Goal: Information Seeking & Learning: Learn about a topic

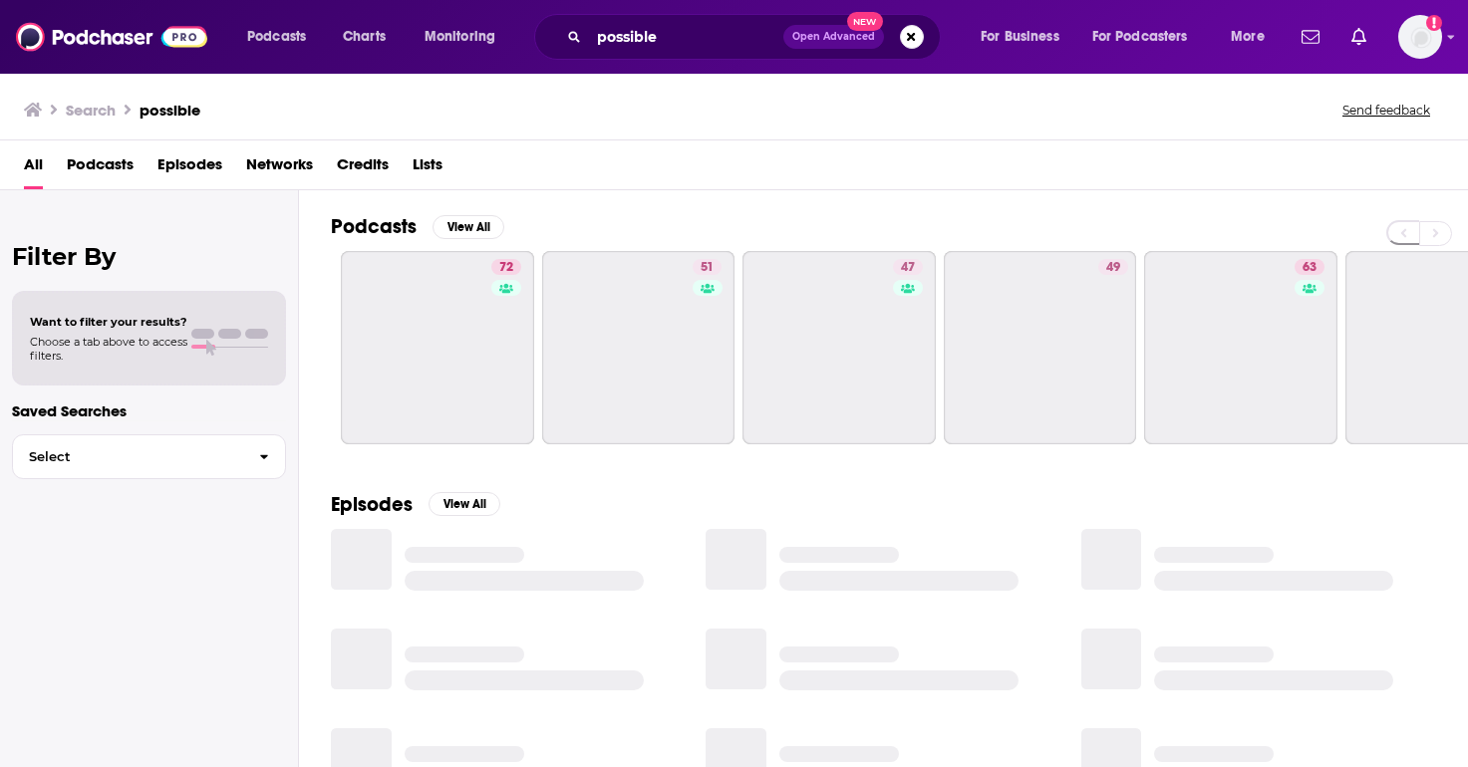
click at [552, 43] on div "possible Open Advanced New" at bounding box center [737, 37] width 407 height 46
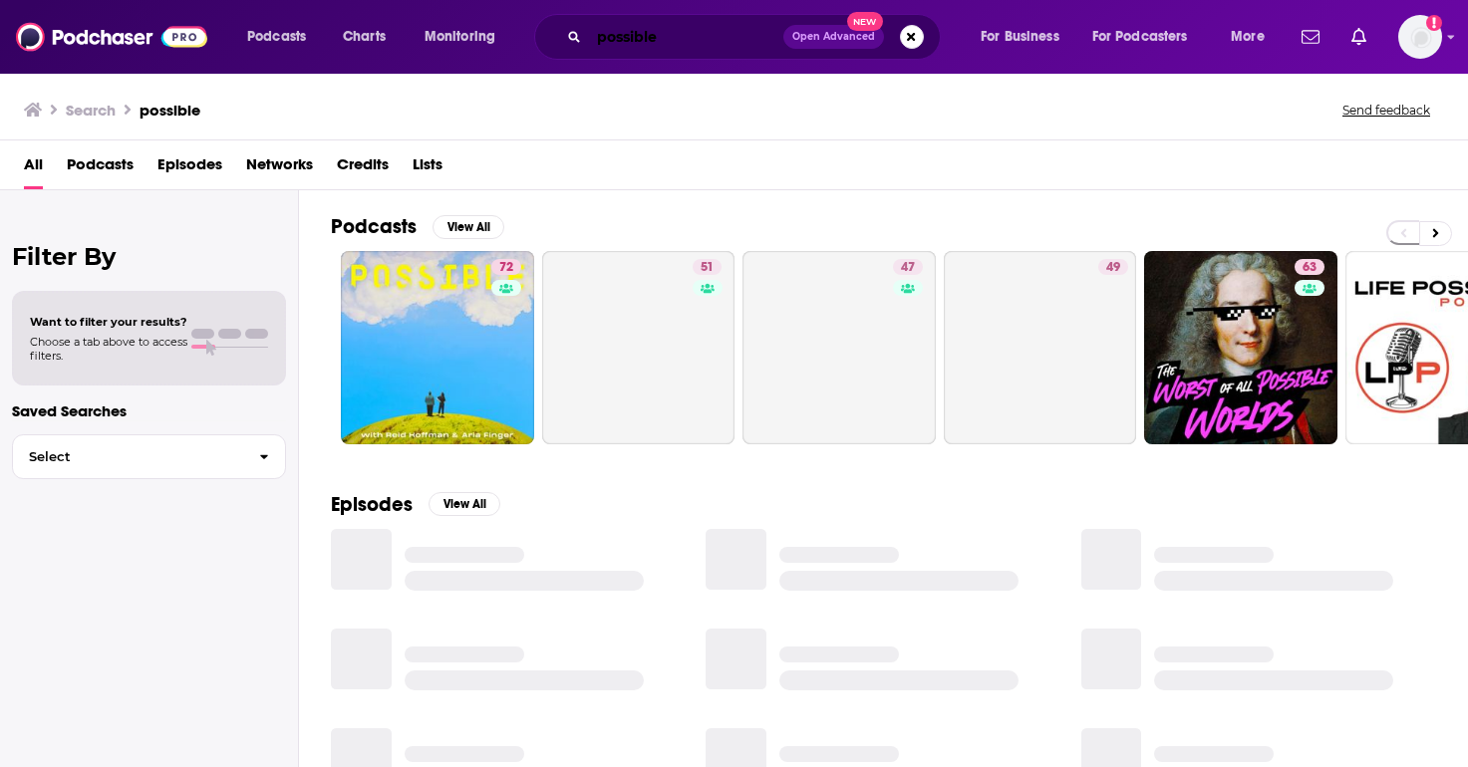
click at [631, 29] on input "possible" at bounding box center [686, 37] width 194 height 32
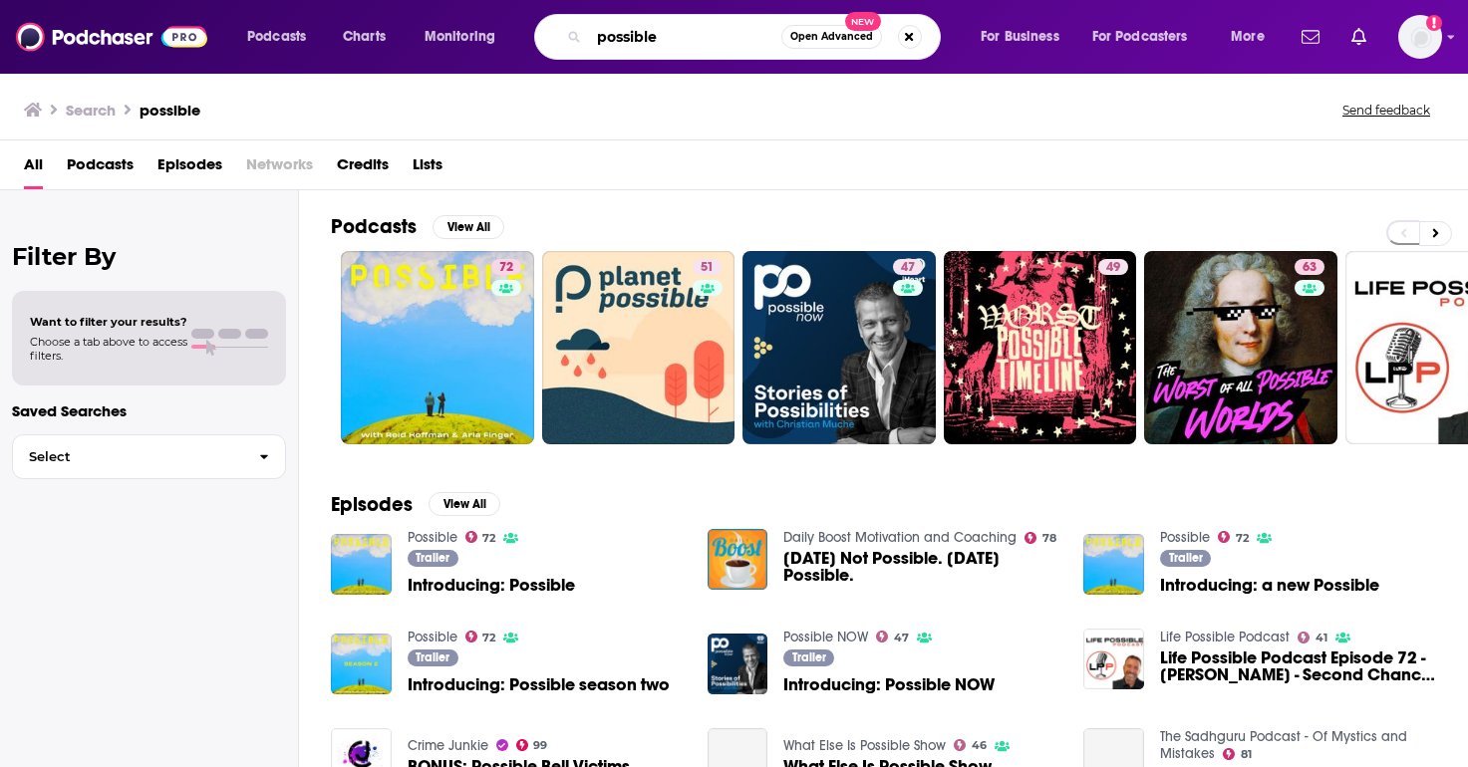
click at [631, 29] on input "possible" at bounding box center [685, 37] width 192 height 32
paste input "In the Den with Mama Dragons"
type input "In the Den with Mama Dragons"
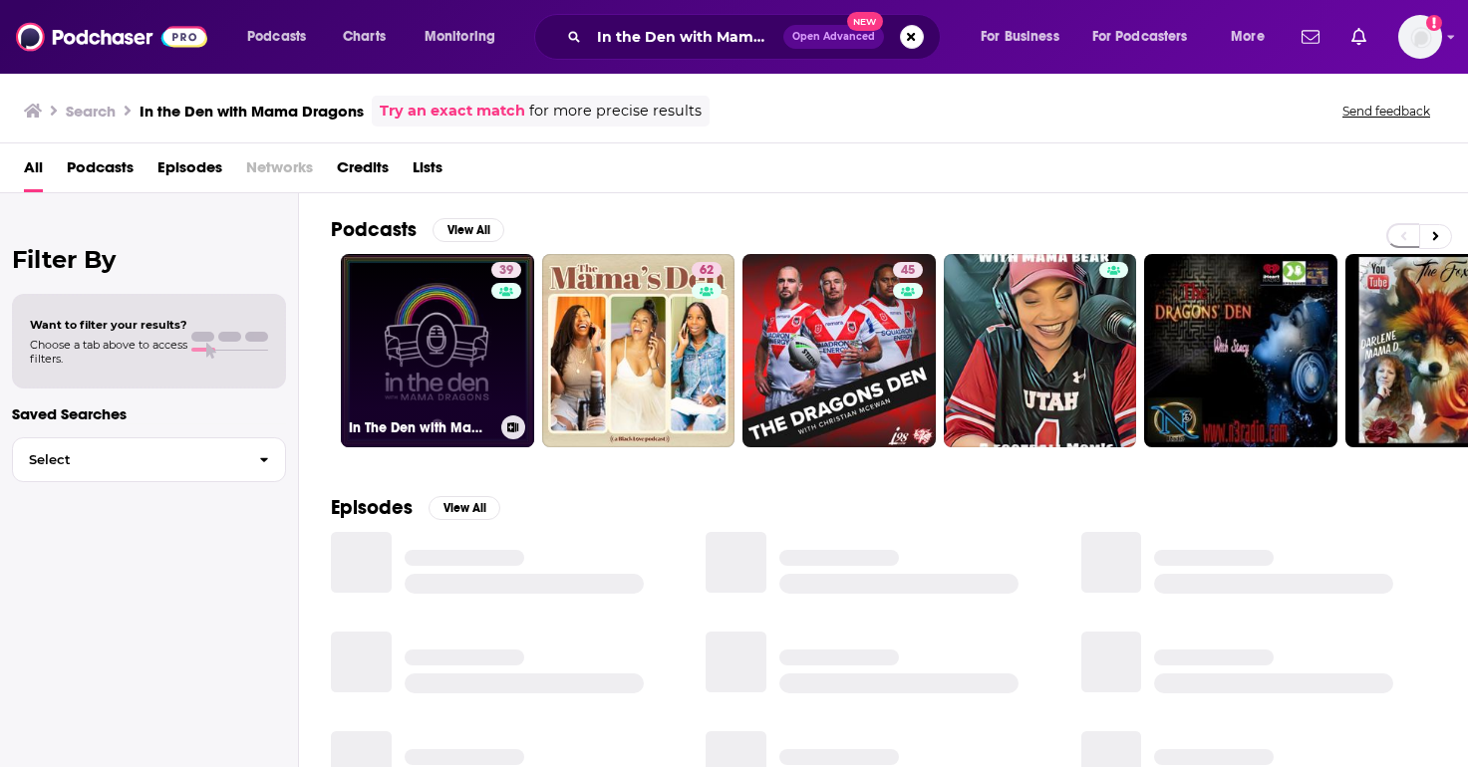
click at [401, 287] on link "39 In The Den with Mama Dragons" at bounding box center [437, 350] width 193 height 193
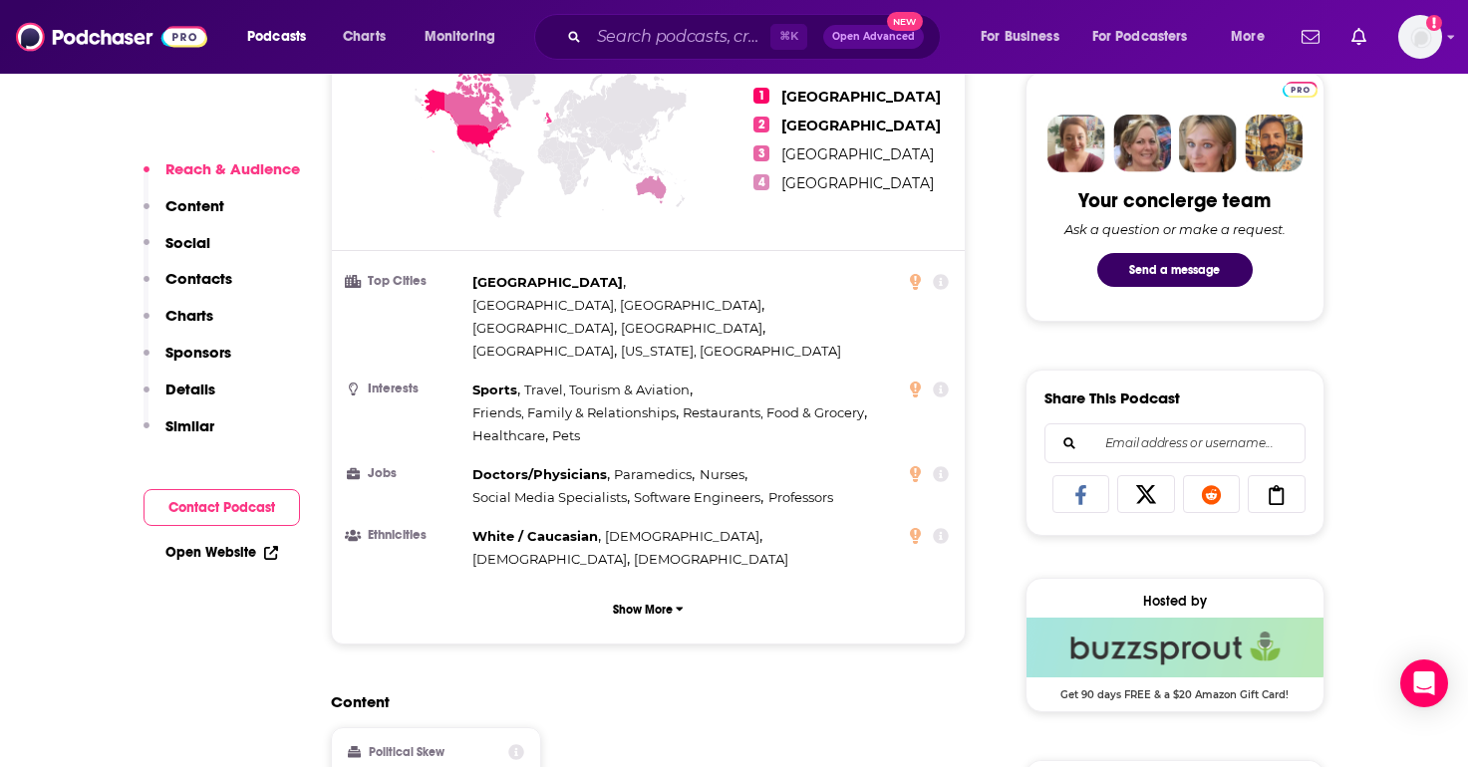
scroll to position [983, 0]
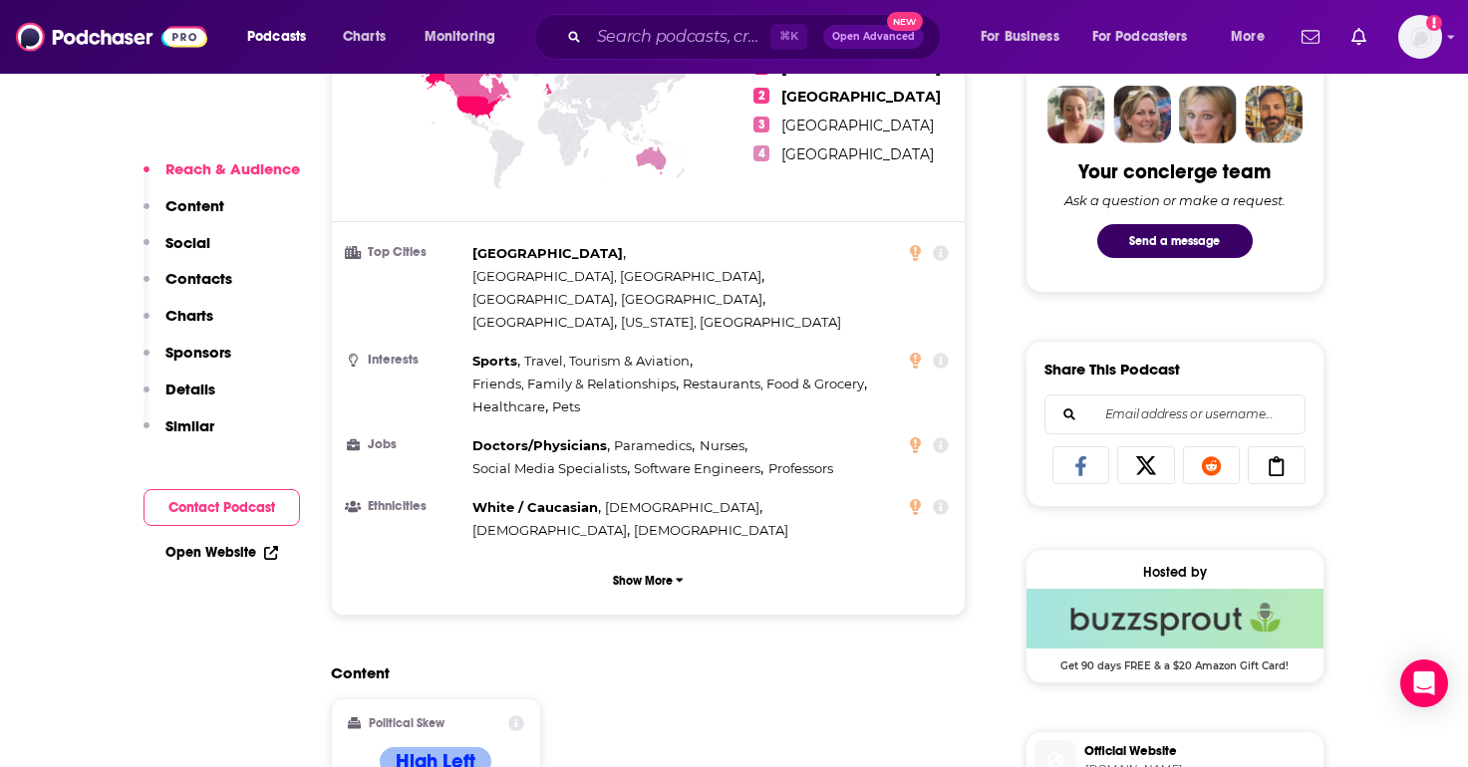
click at [193, 425] on p "Similar" at bounding box center [189, 426] width 49 height 19
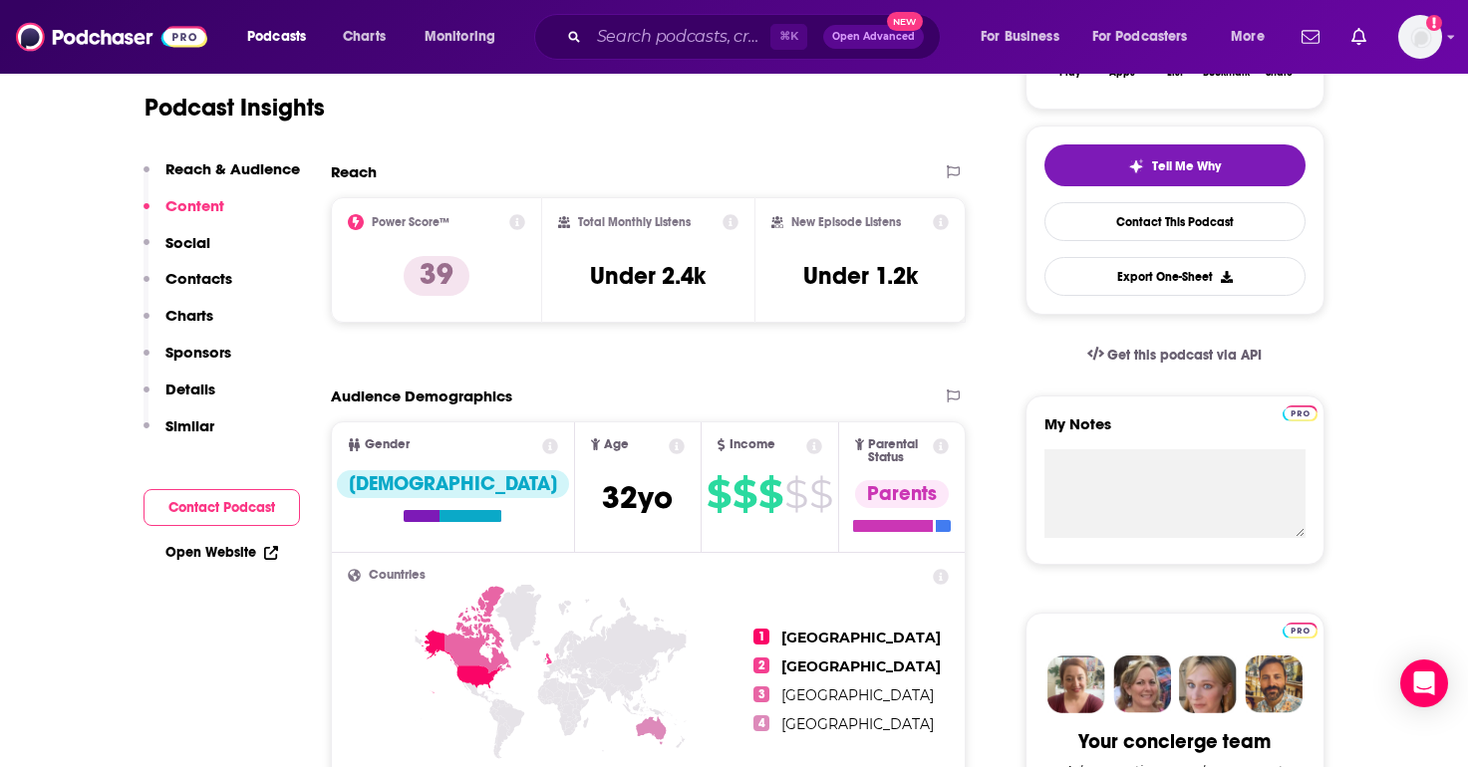
scroll to position [37, 0]
